Goal: Task Accomplishment & Management: Manage account settings

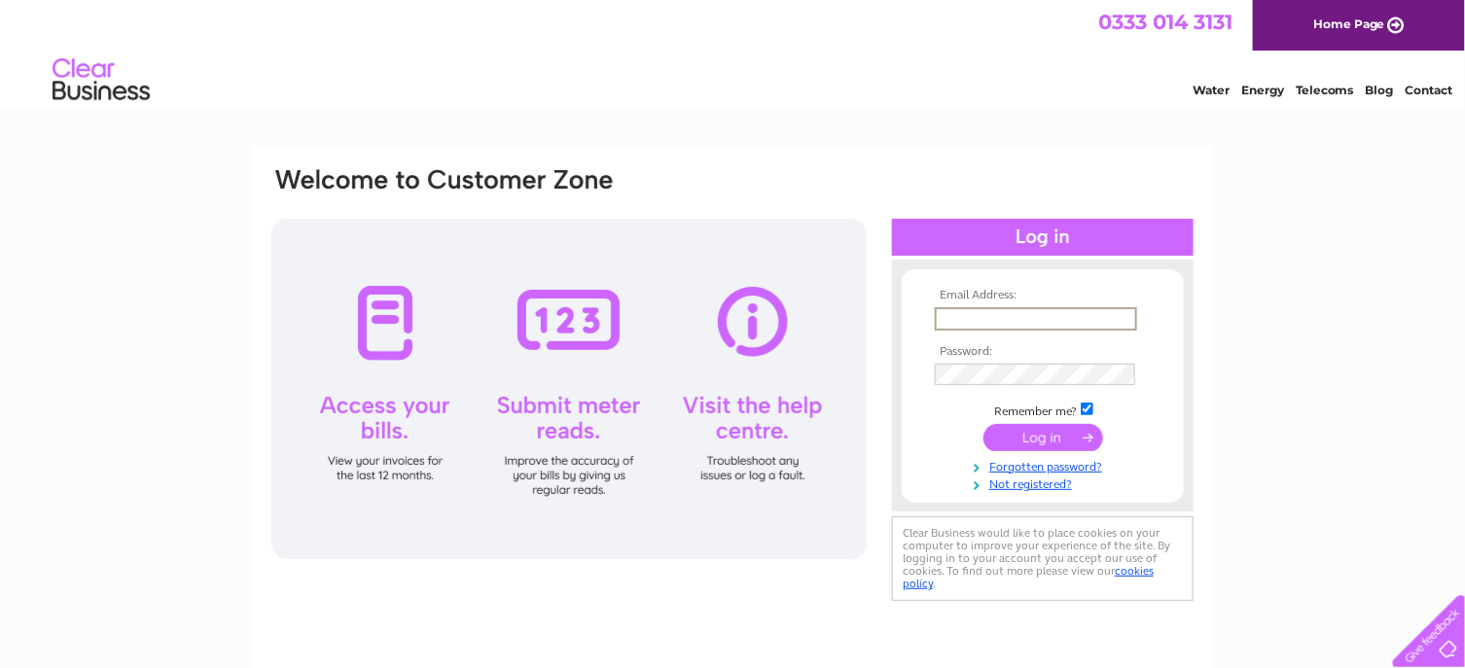
click at [988, 322] on input "text" at bounding box center [1036, 318] width 202 height 23
type input "j.clark@clarkscanterbury.com"
click at [1034, 438] on input "submit" at bounding box center [1043, 435] width 120 height 27
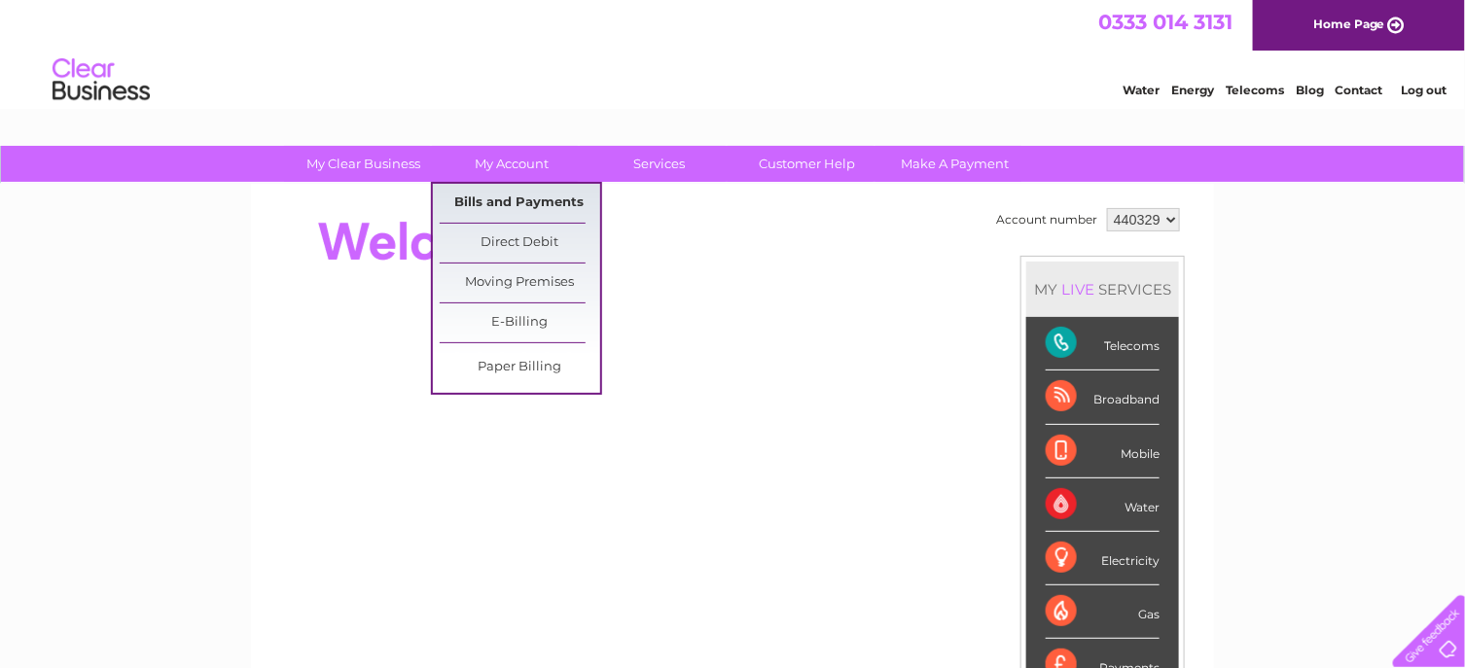
click at [522, 200] on link "Bills and Payments" at bounding box center [520, 203] width 160 height 39
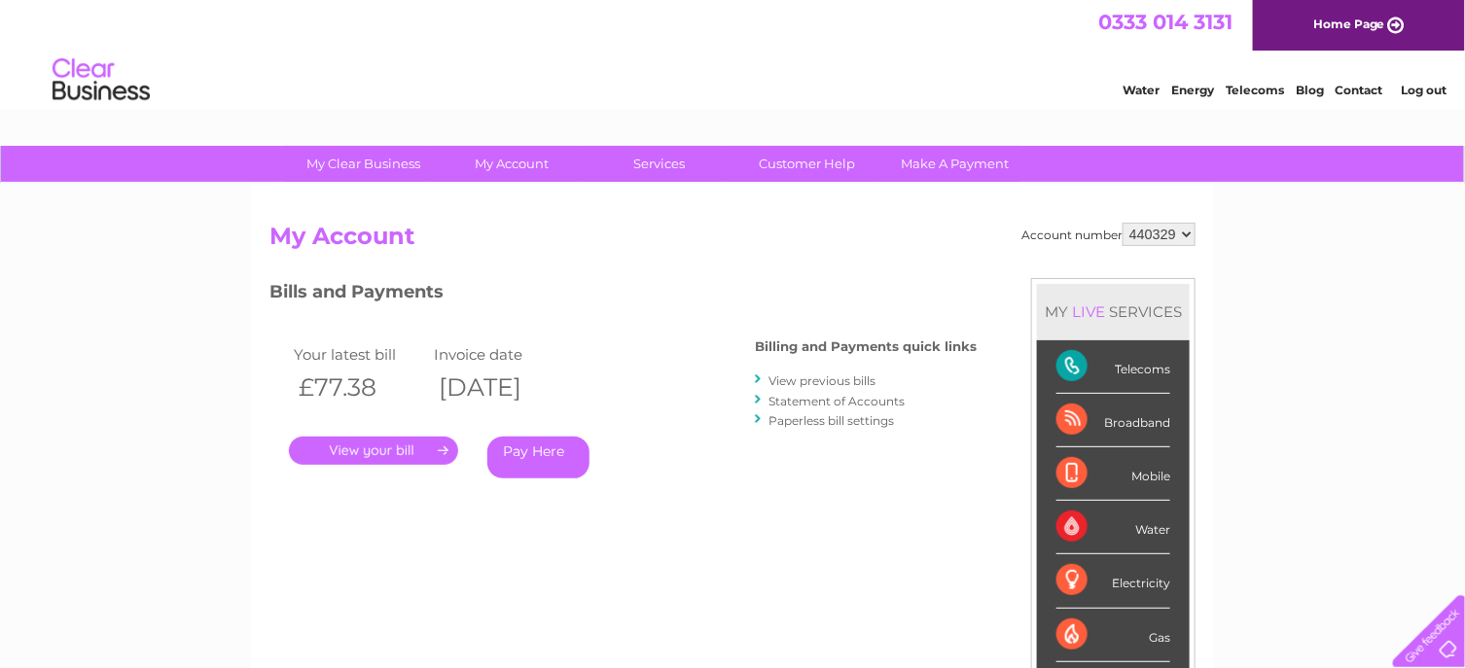
click at [360, 447] on link "." at bounding box center [373, 451] width 169 height 28
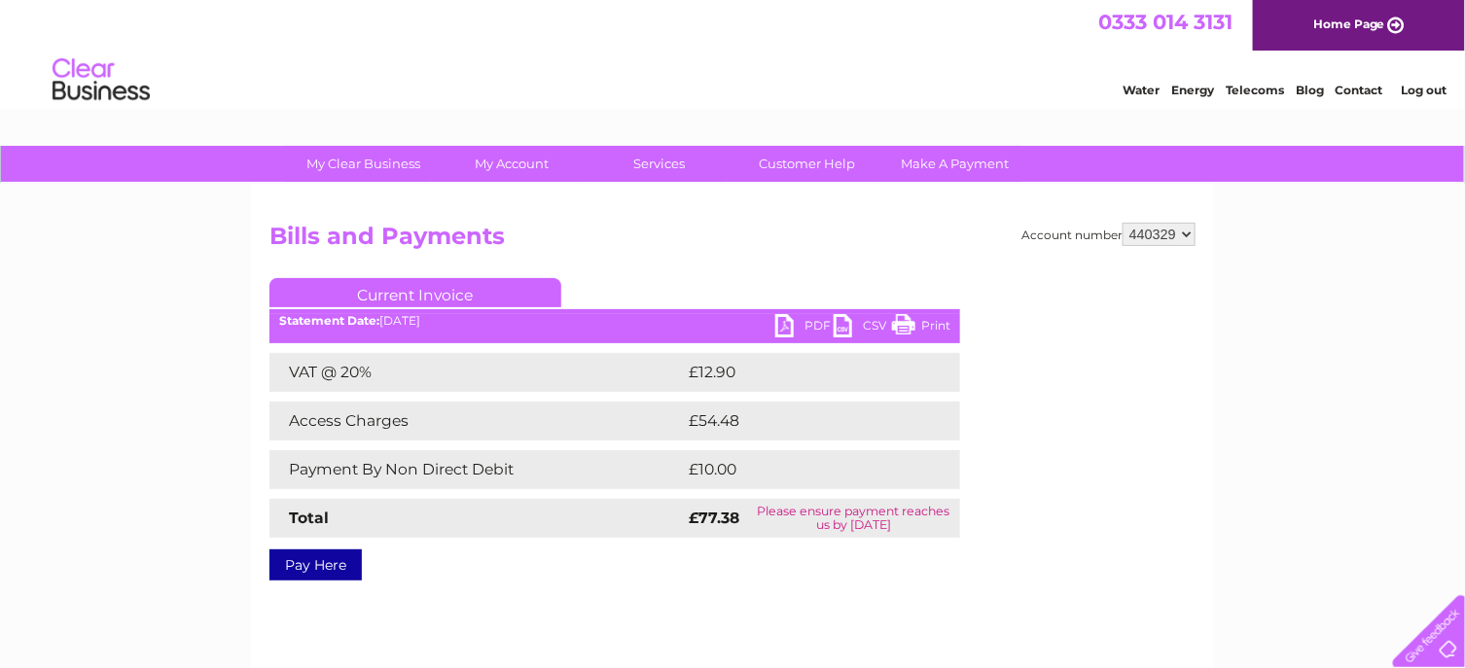
click at [941, 324] on link "Print" at bounding box center [921, 328] width 58 height 28
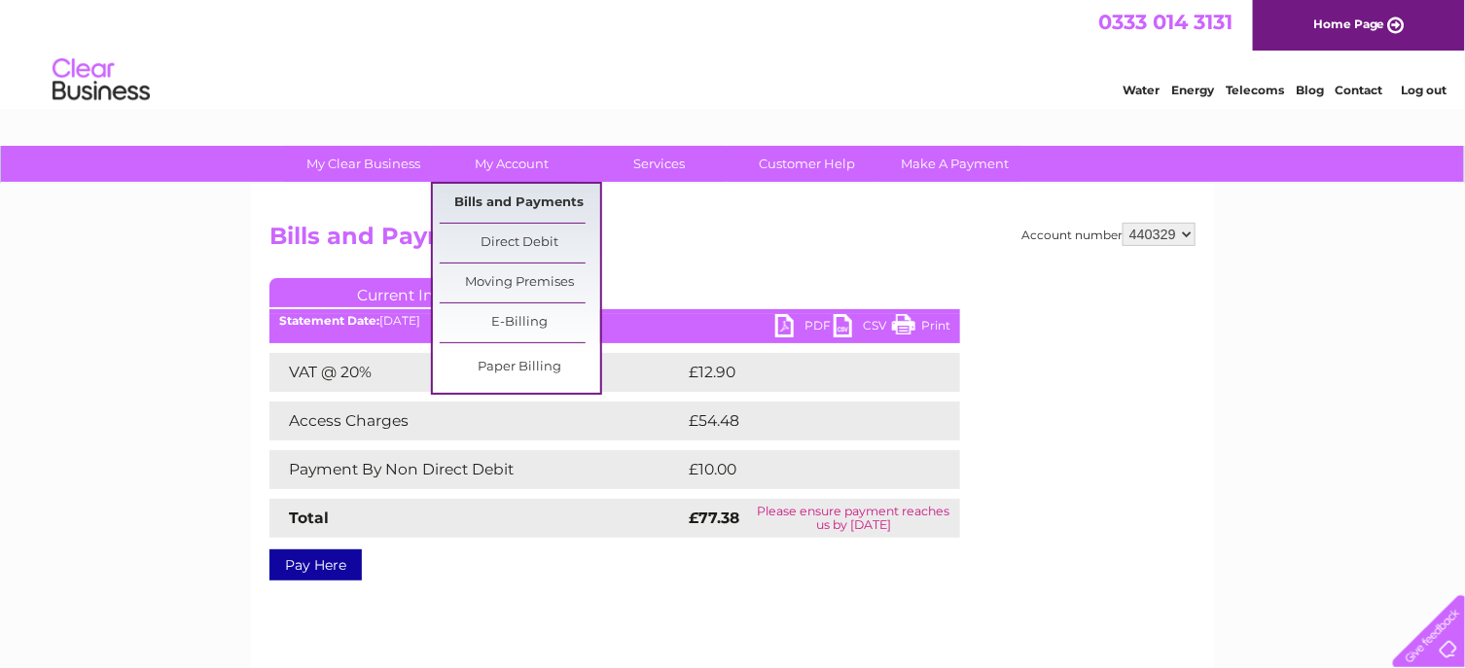
click at [529, 199] on link "Bills and Payments" at bounding box center [520, 203] width 160 height 39
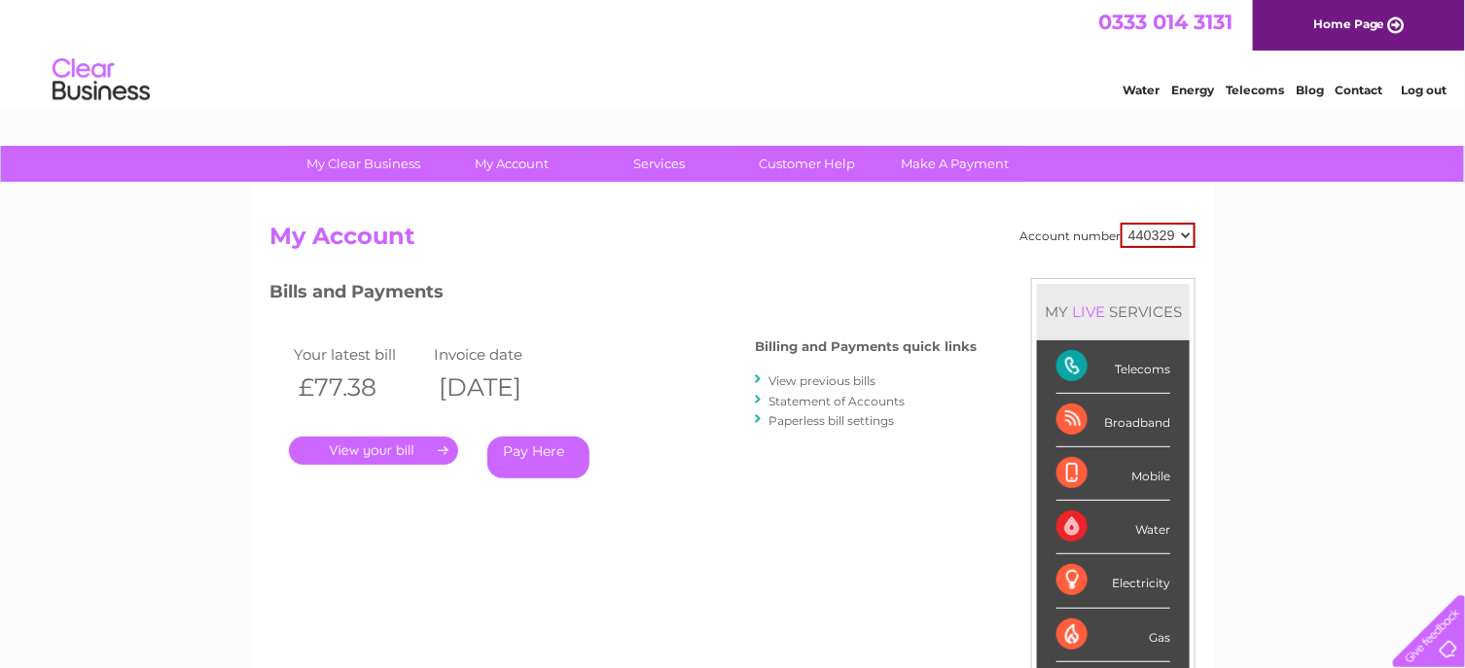
click at [818, 382] on link "View previous bills" at bounding box center [821, 380] width 107 height 15
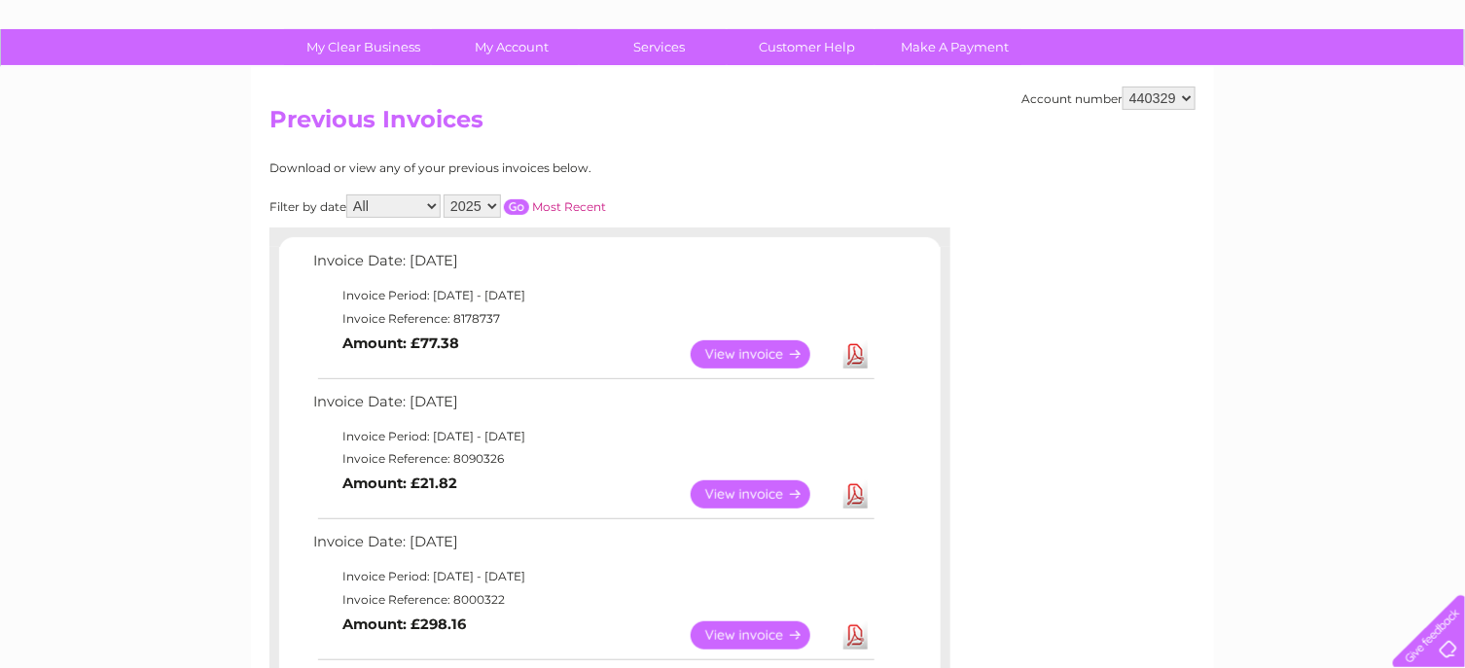
scroll to position [116, 0]
click at [759, 352] on link "View" at bounding box center [761, 355] width 143 height 28
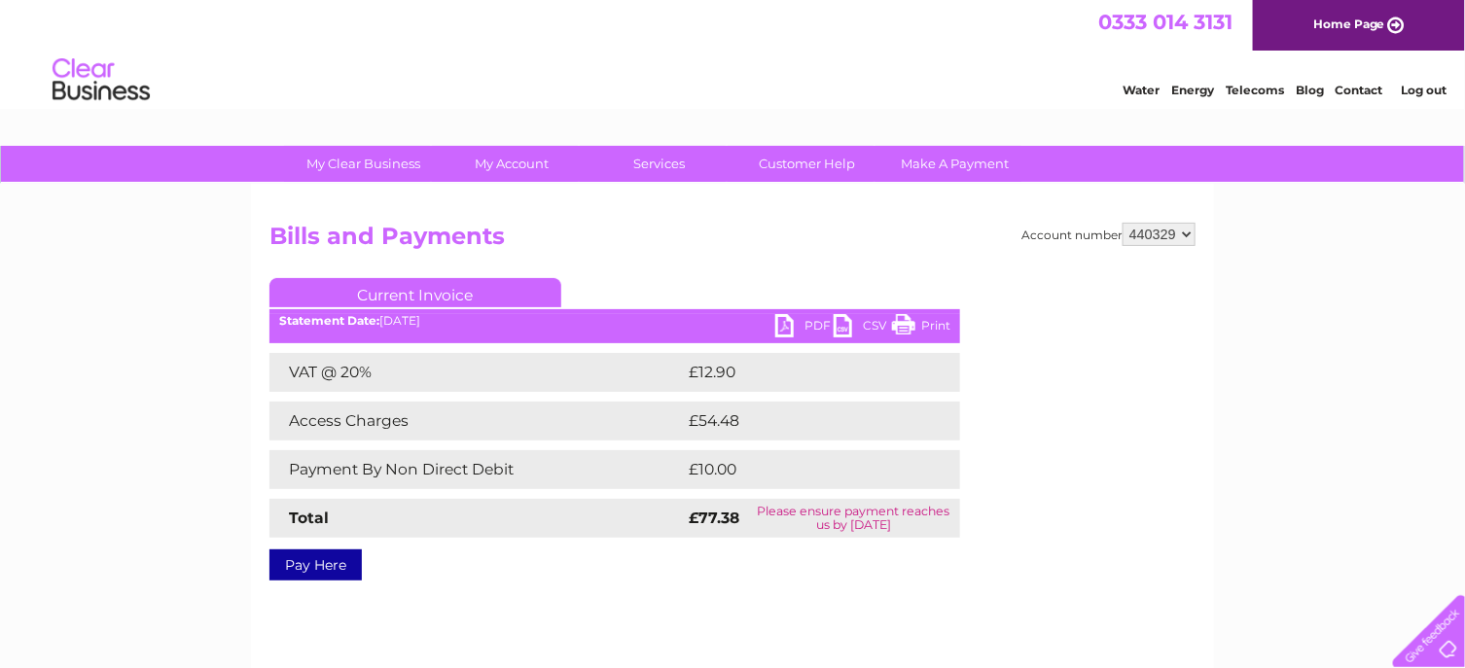
click at [928, 327] on link "Print" at bounding box center [921, 328] width 58 height 28
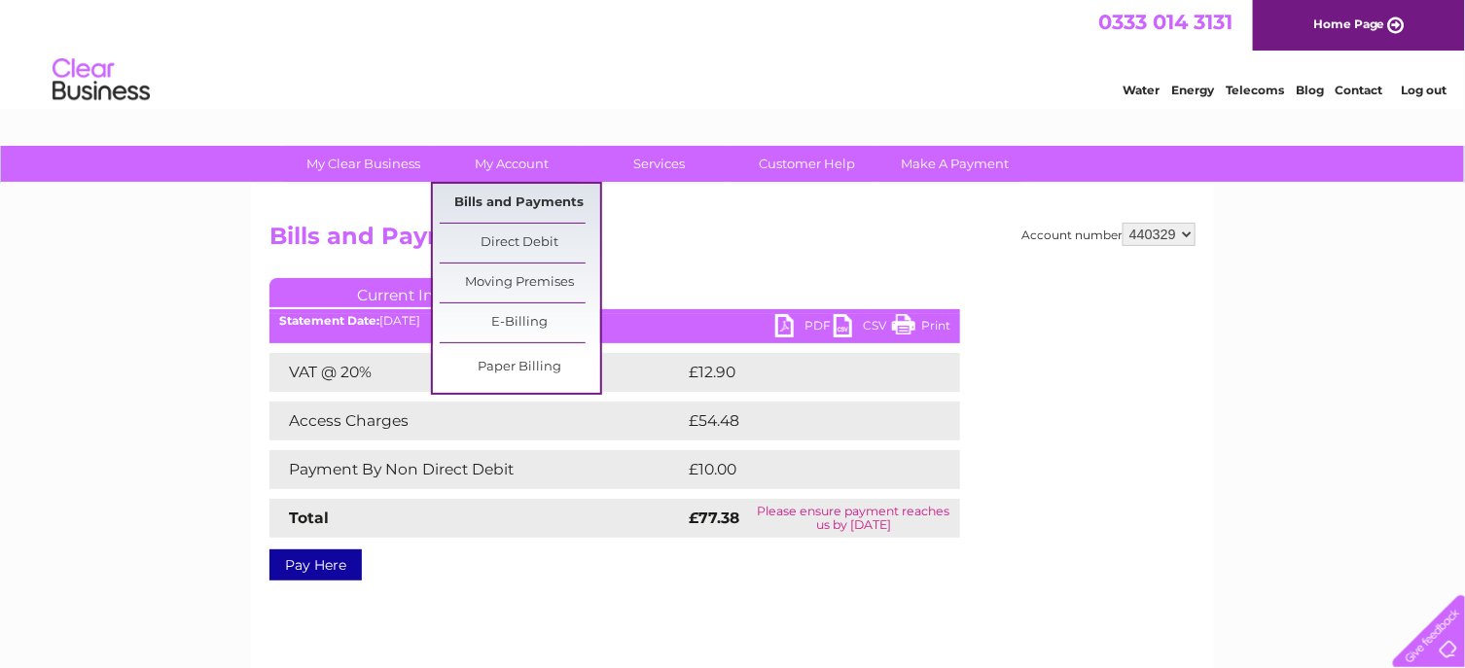
click at [520, 207] on link "Bills and Payments" at bounding box center [520, 203] width 160 height 39
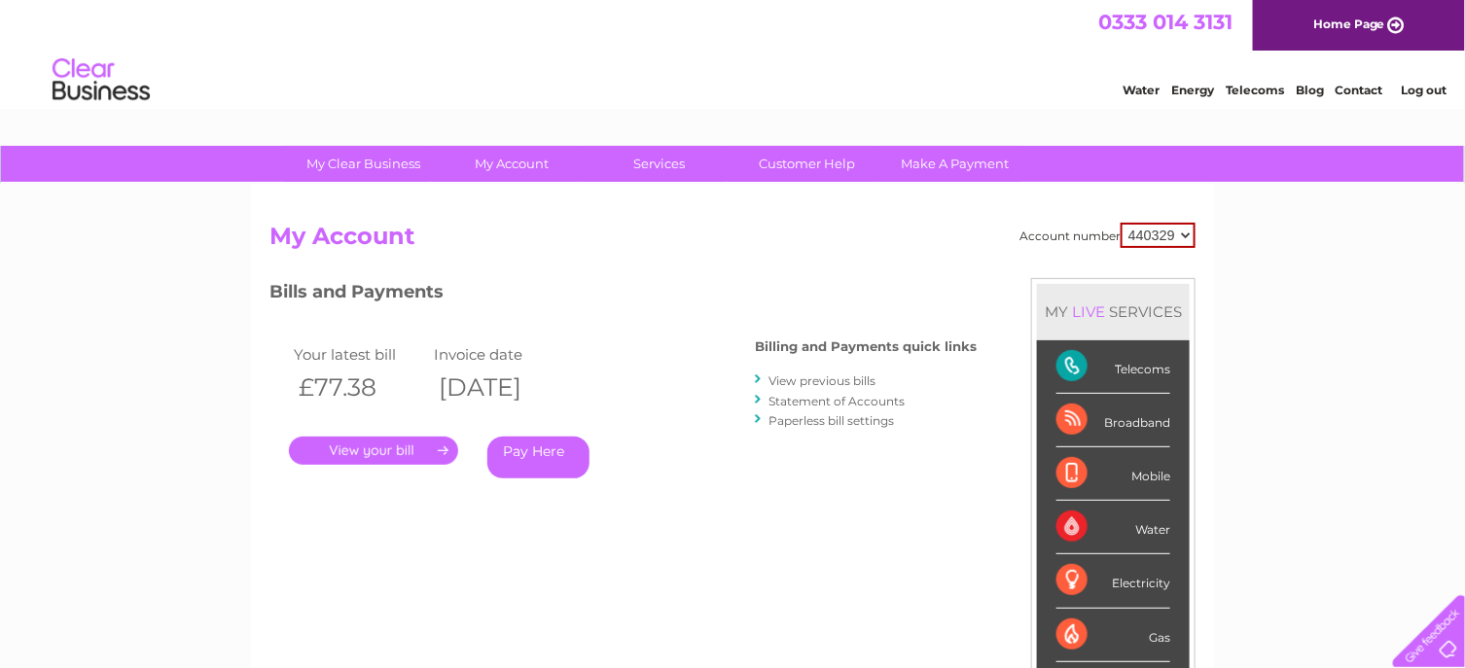
click at [384, 445] on link "." at bounding box center [373, 451] width 169 height 28
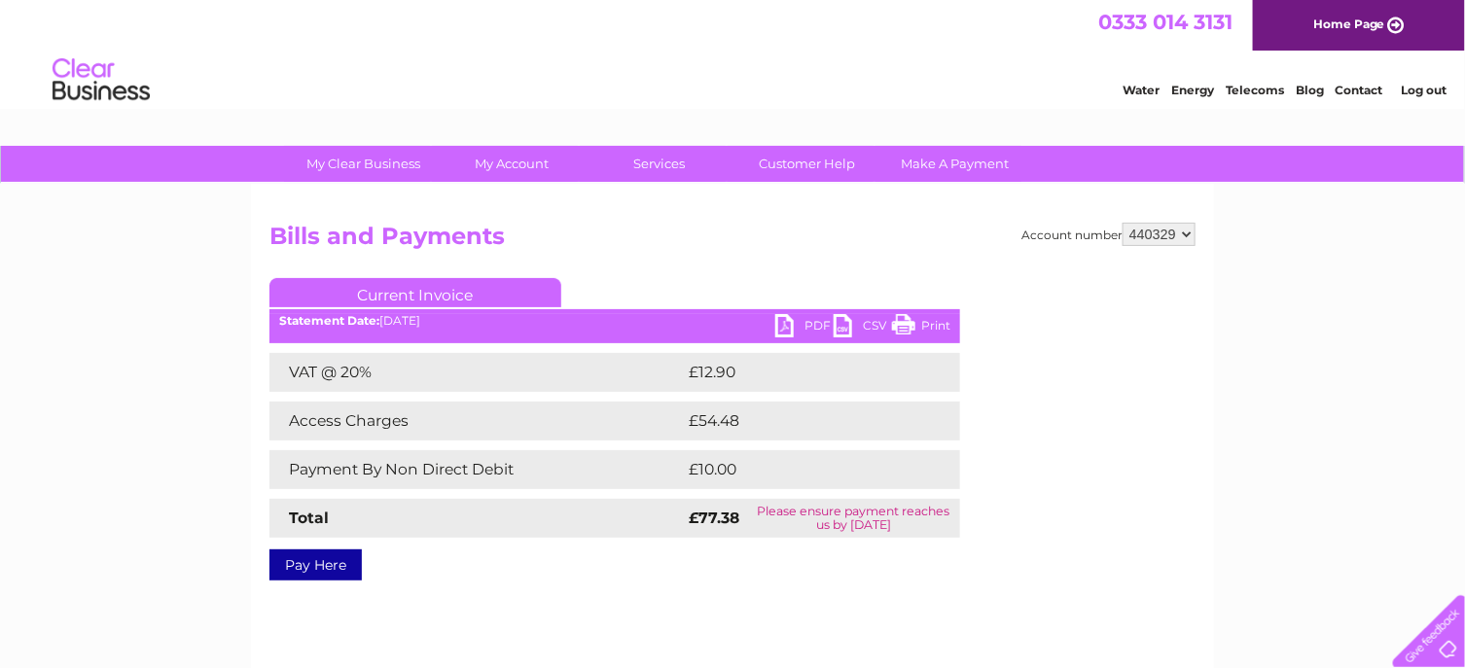
click at [528, 291] on link "Current Invoice" at bounding box center [415, 292] width 292 height 29
click at [1422, 94] on link "Log out" at bounding box center [1423, 90] width 46 height 15
